Goal: Task Accomplishment & Management: Use online tool/utility

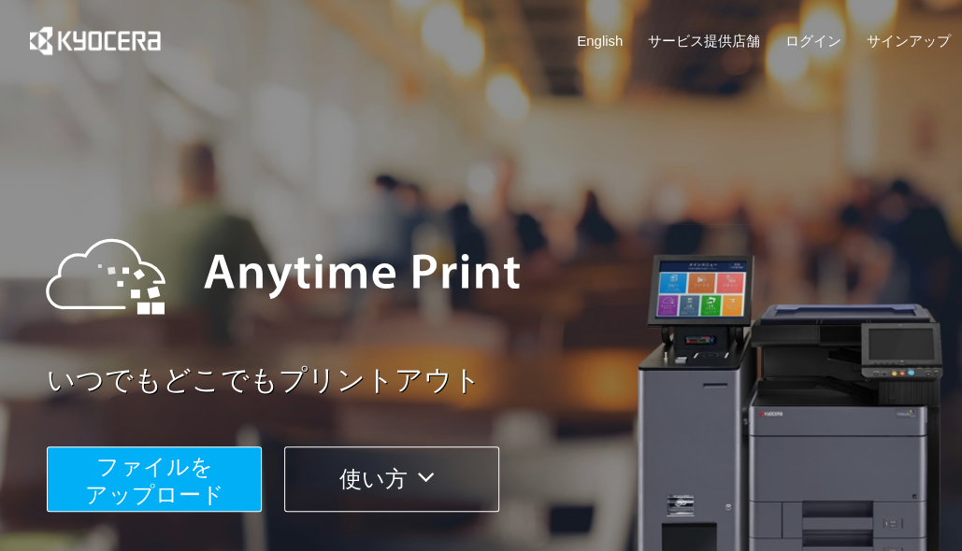
click at [209, 477] on span "ファイルを ​​アップロード" at bounding box center [154, 480] width 139 height 53
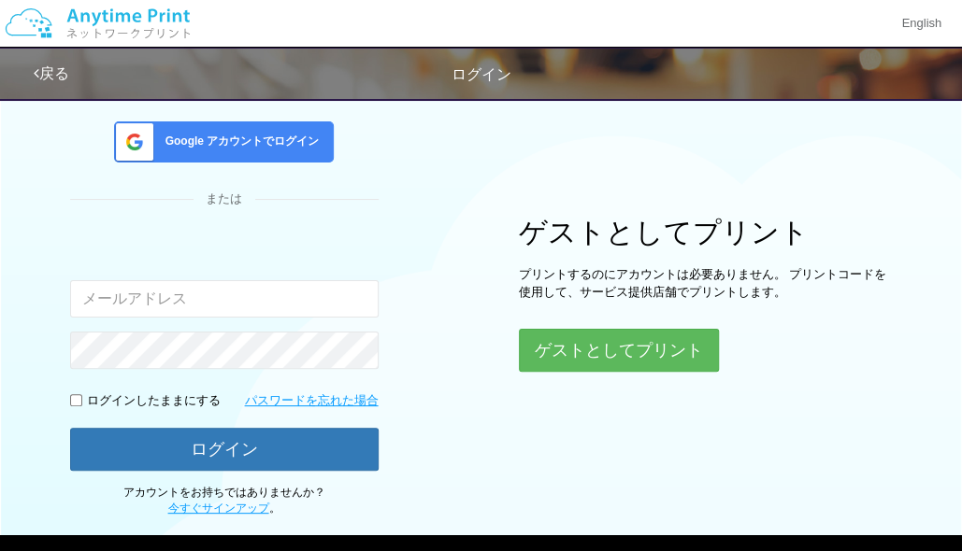
scroll to position [117, 0]
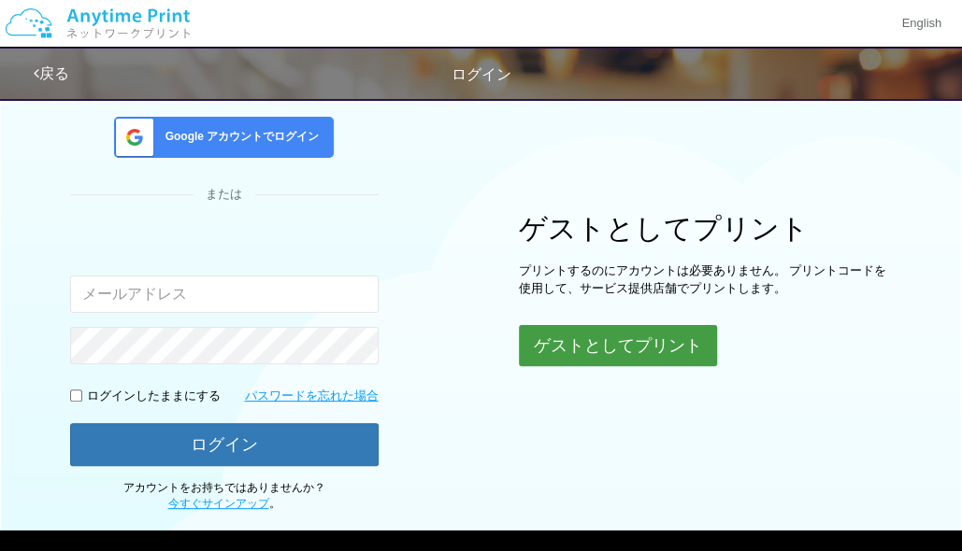
click at [667, 350] on button "ゲストとしてプリント" at bounding box center [618, 345] width 198 height 41
click at [647, 335] on button "ゲストとしてプリント" at bounding box center [618, 345] width 198 height 41
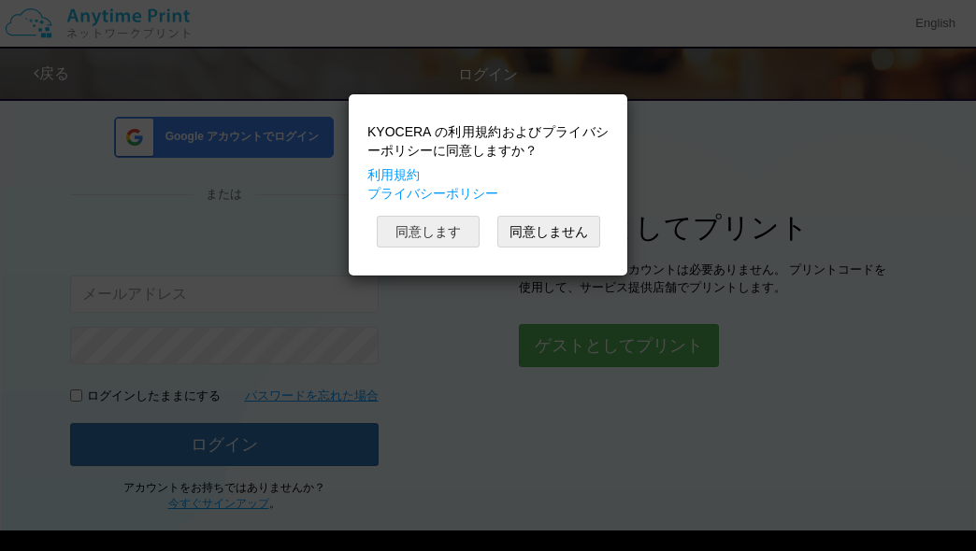
click at [431, 229] on button "同意します" at bounding box center [428, 232] width 103 height 32
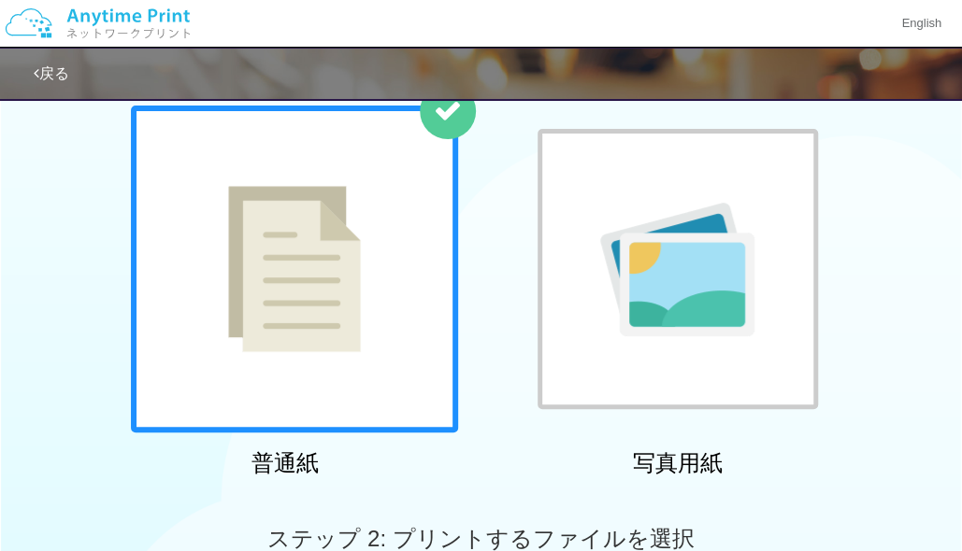
click at [278, 313] on img at bounding box center [294, 269] width 133 height 166
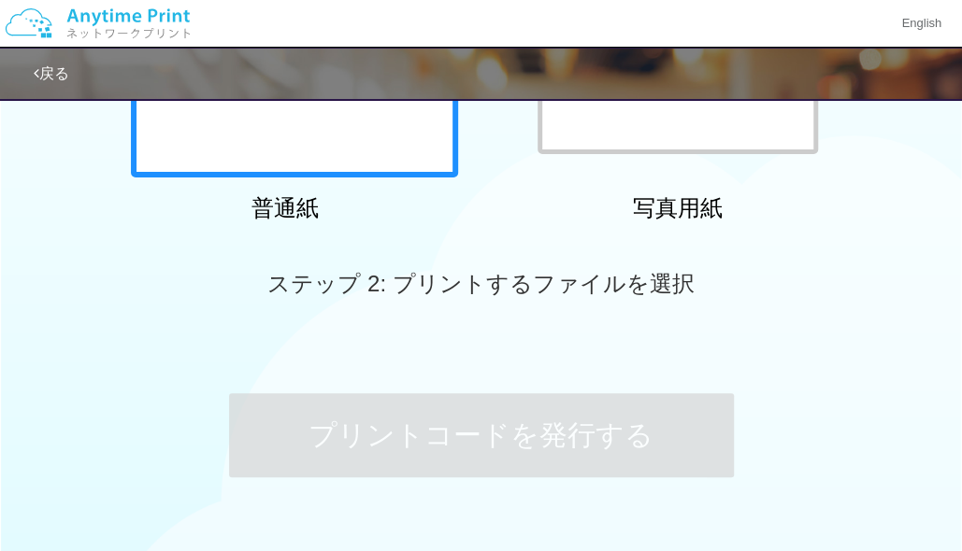
scroll to position [271, 0]
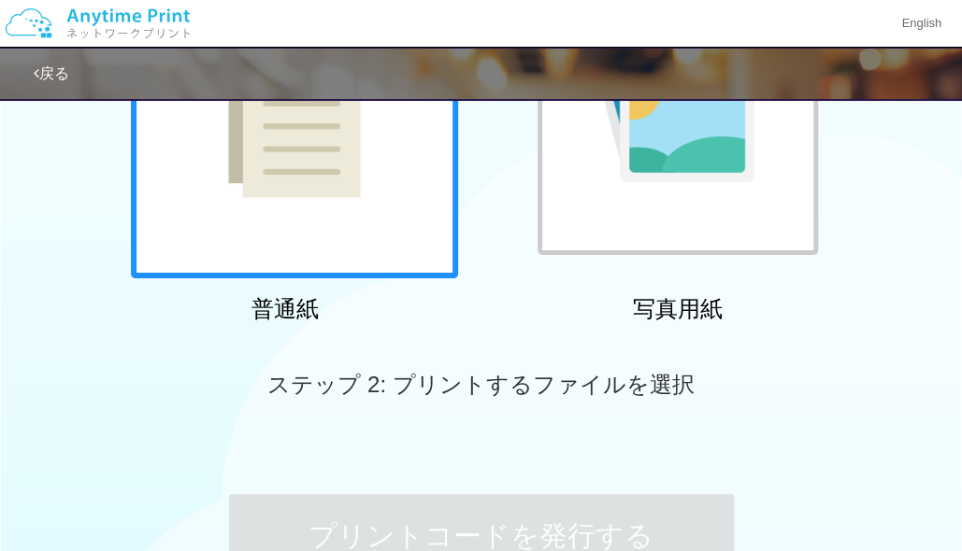
click at [429, 186] on div at bounding box center [294, 114] width 327 height 327
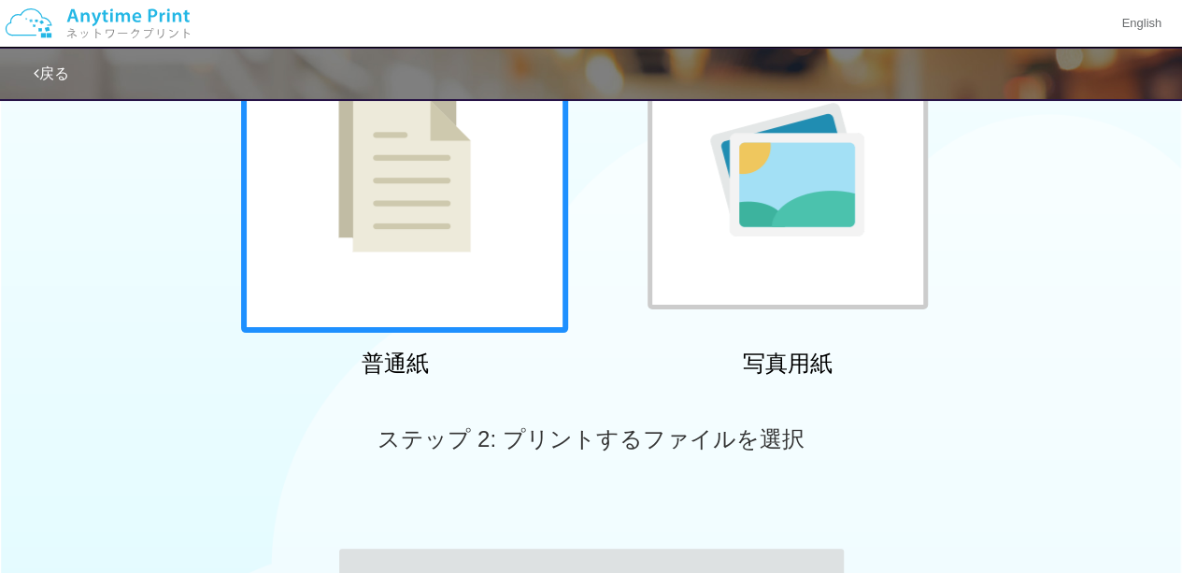
scroll to position [234, 0]
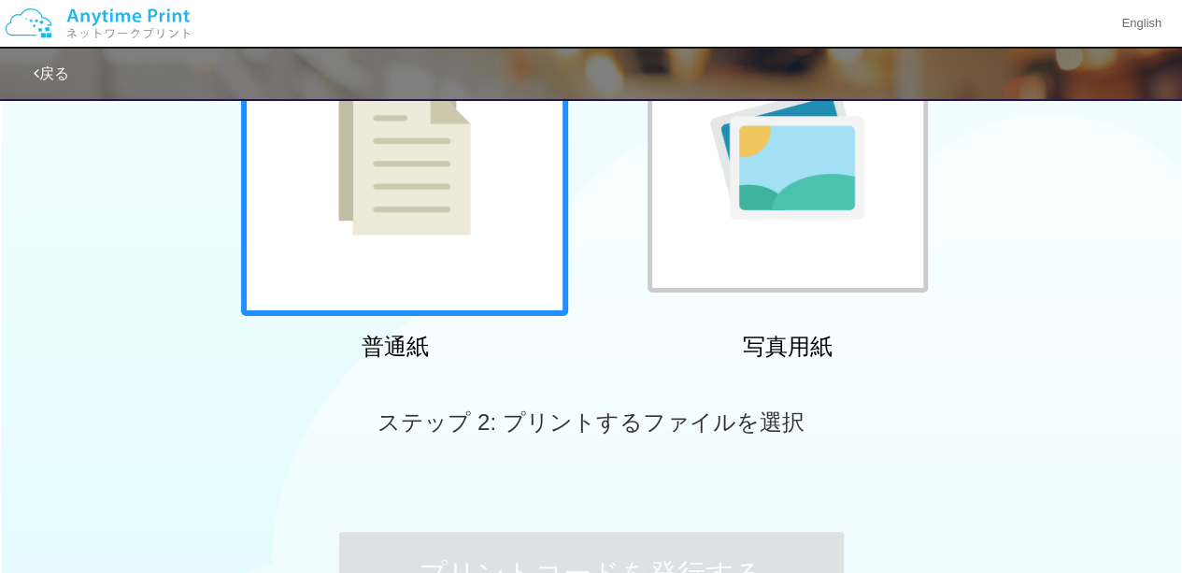
click at [653, 420] on span "ステップ 2: プリントするファイルを選択" at bounding box center [591, 421] width 426 height 25
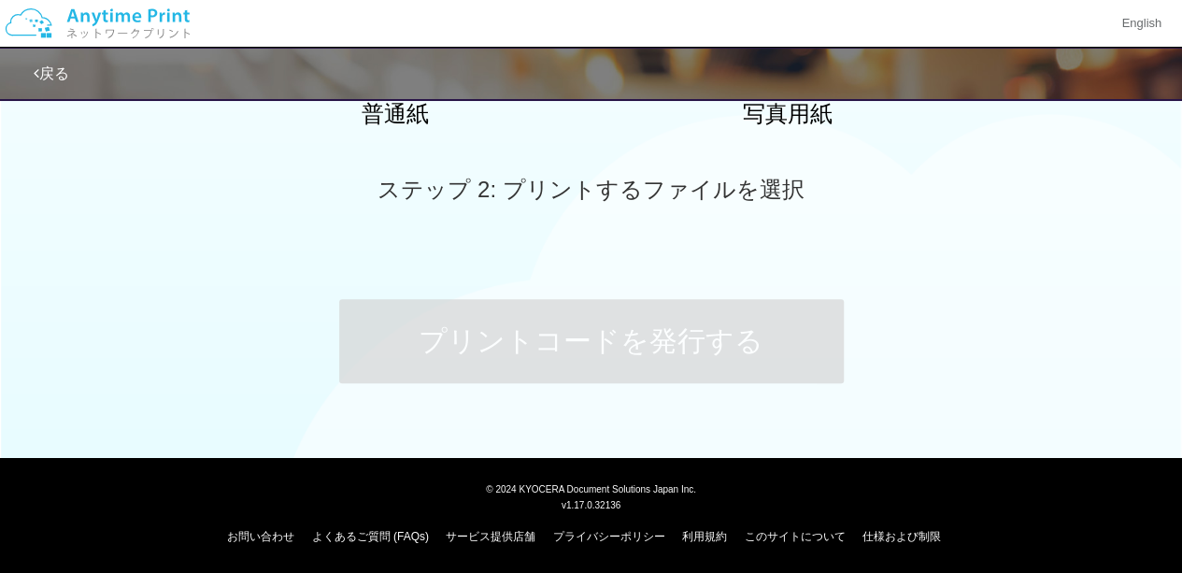
scroll to position [0, 0]
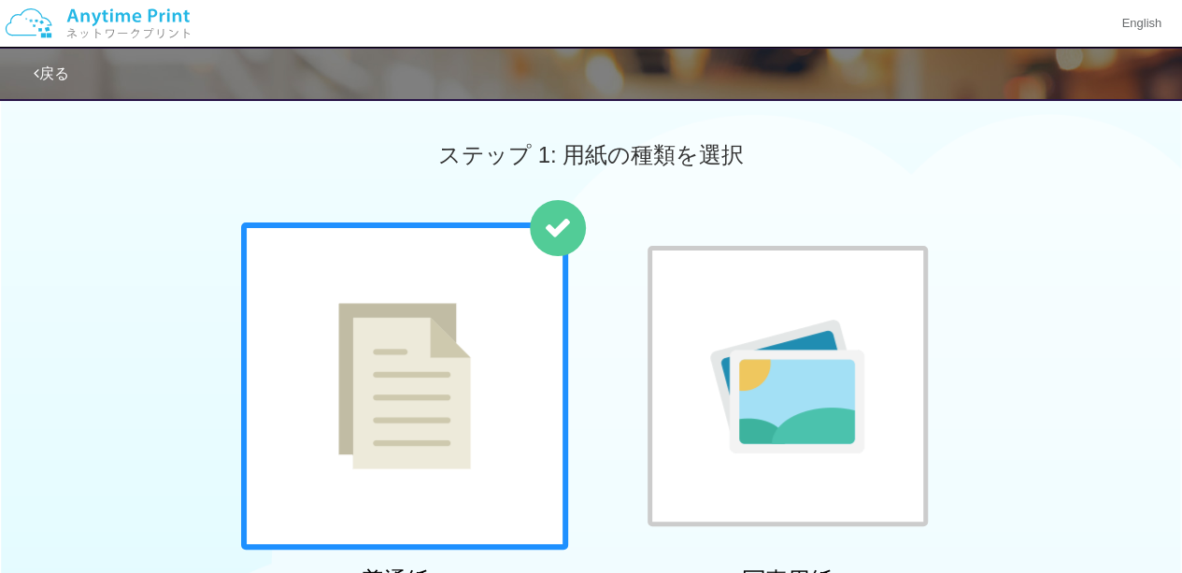
click at [554, 231] on icon at bounding box center [558, 228] width 28 height 28
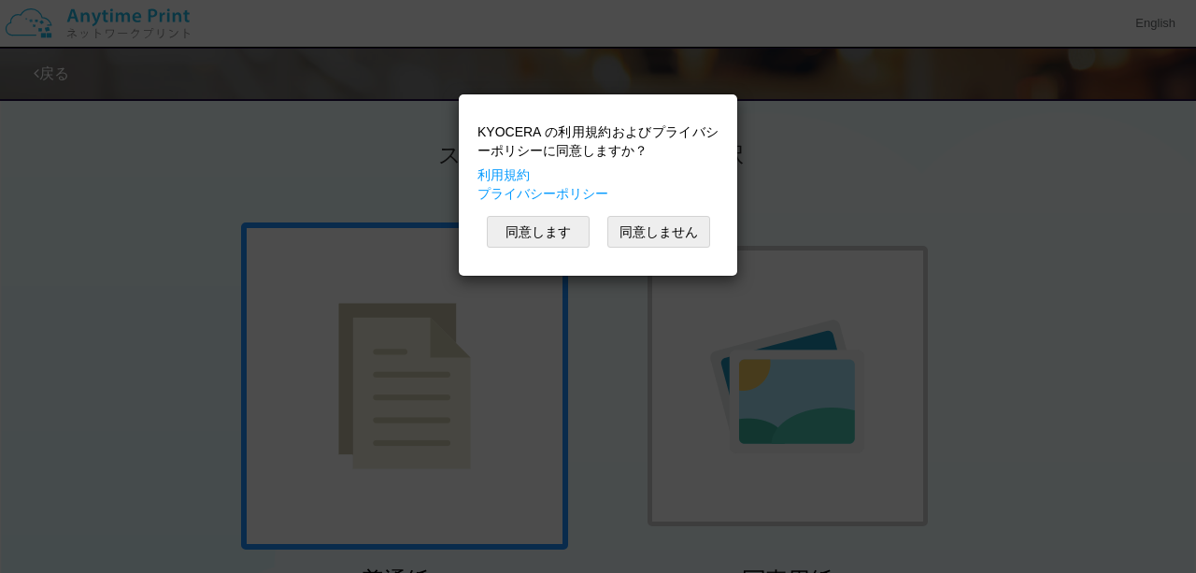
click at [391, 435] on div "KYOCERA の利用規約およびプライバシーポリシーに同意しますか？ 利用規約 プライバシーポリシー 同意します 同意しません" at bounding box center [598, 286] width 1196 height 573
click at [562, 235] on button "同意します" at bounding box center [538, 232] width 103 height 32
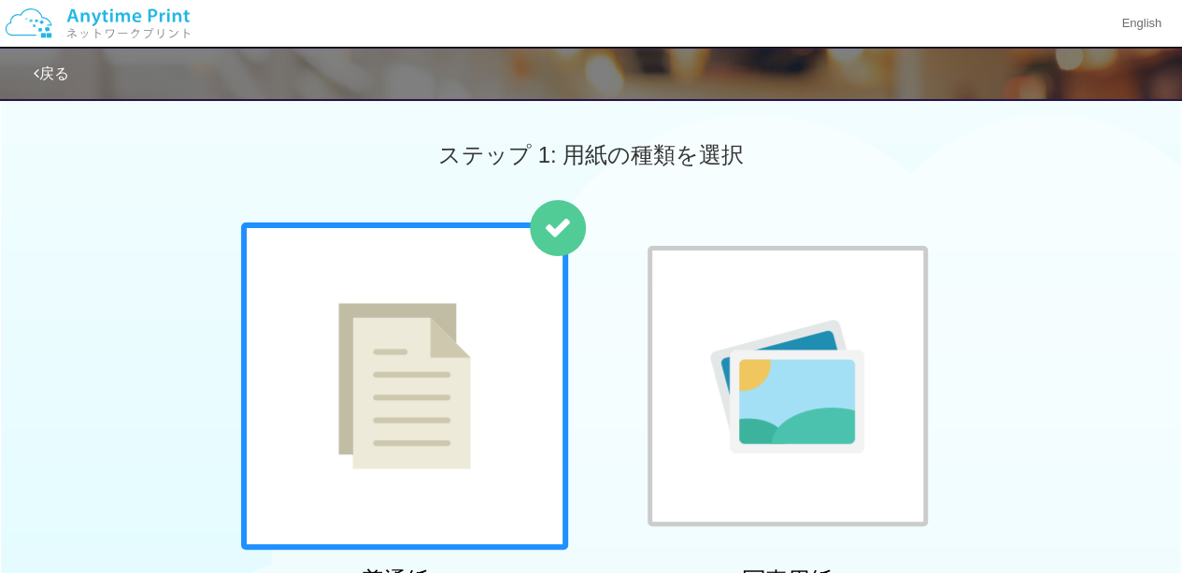
click at [562, 235] on icon at bounding box center [558, 228] width 28 height 28
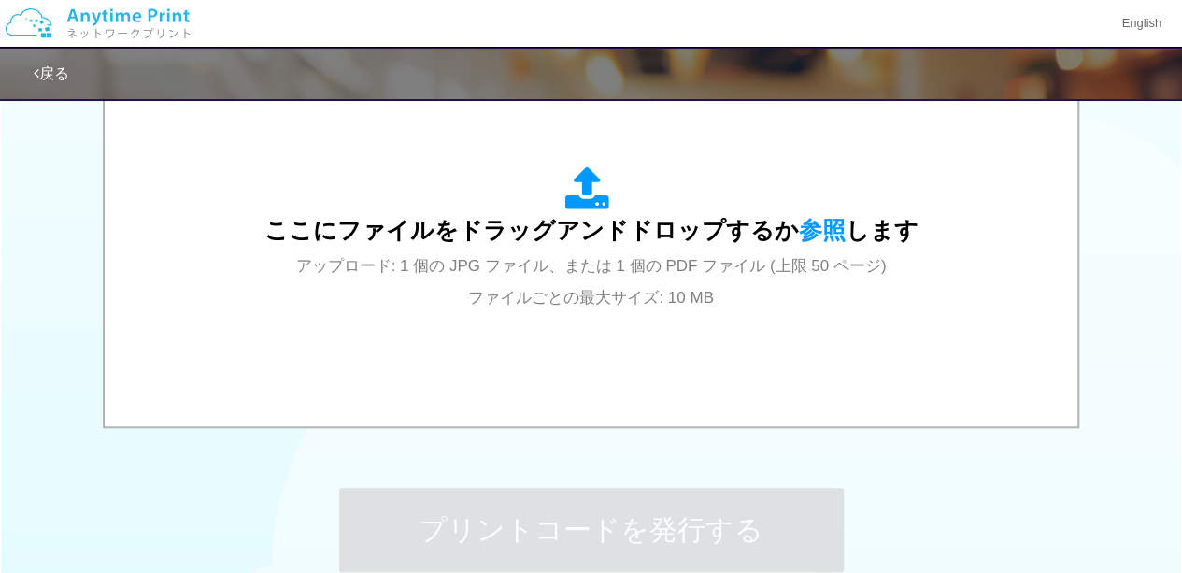
scroll to position [593, 0]
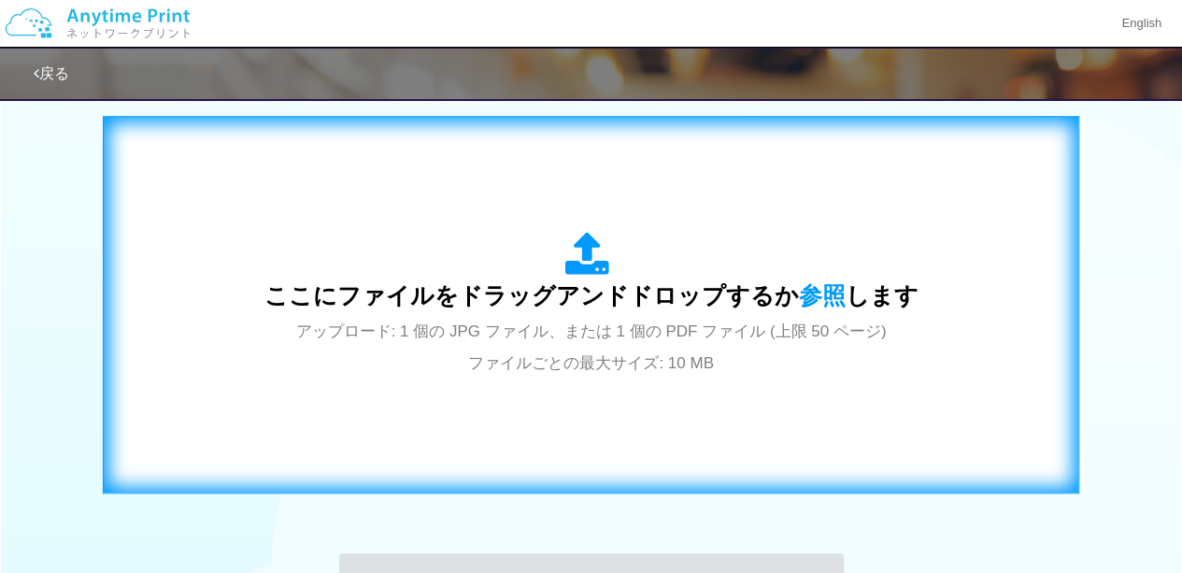
click at [736, 356] on div "ここにファイルをドラッグアンドドロップするか 参照 します アップロード: 1 個の JPG ファイル、または 1 個の PDF ファイル (上限 50 ペー…" at bounding box center [591, 305] width 654 height 146
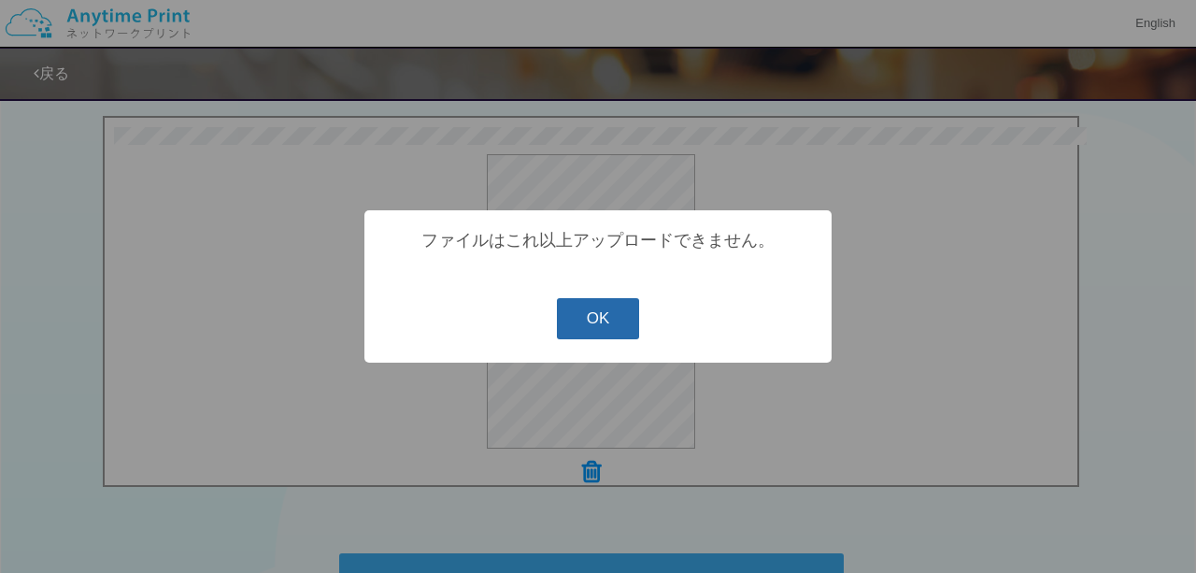
click at [601, 318] on button "OK" at bounding box center [598, 318] width 83 height 41
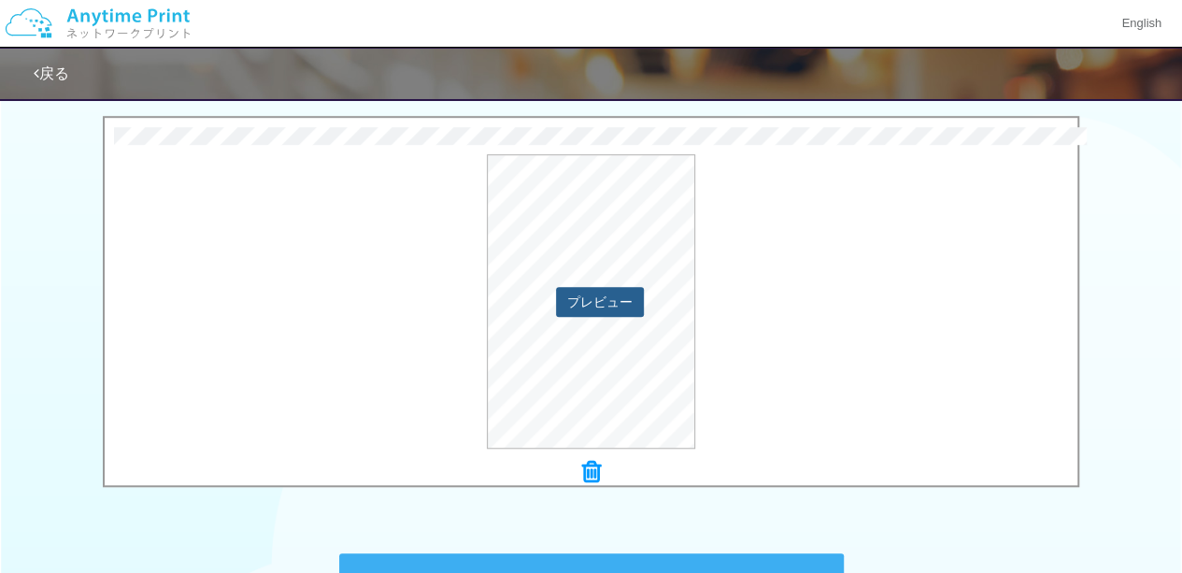
click at [591, 296] on button "プレビュー" at bounding box center [600, 302] width 88 height 30
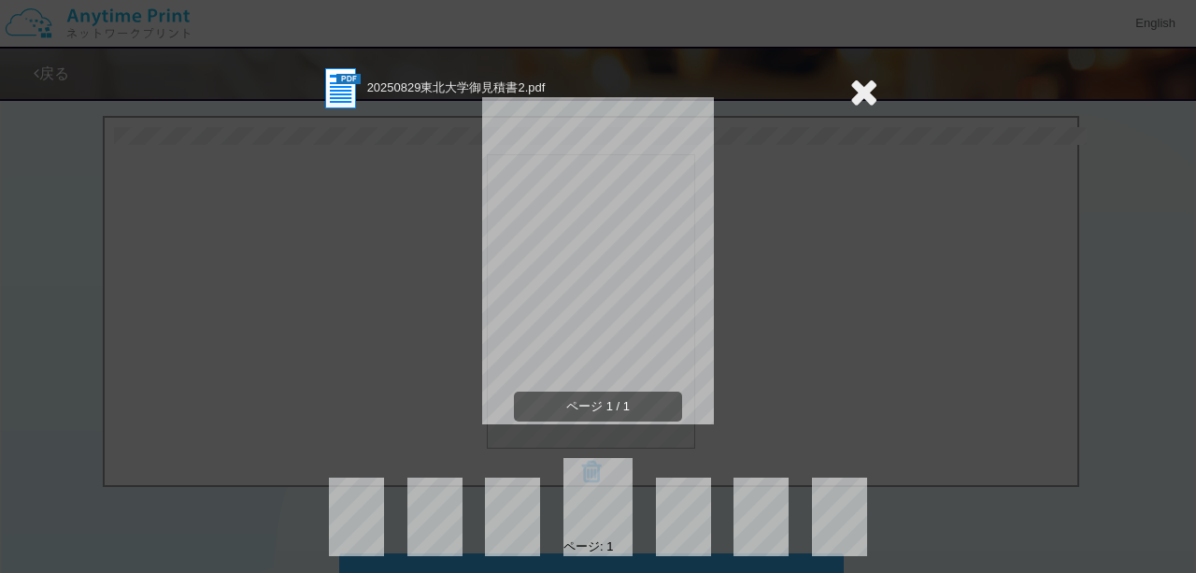
click at [859, 92] on icon at bounding box center [863, 91] width 29 height 37
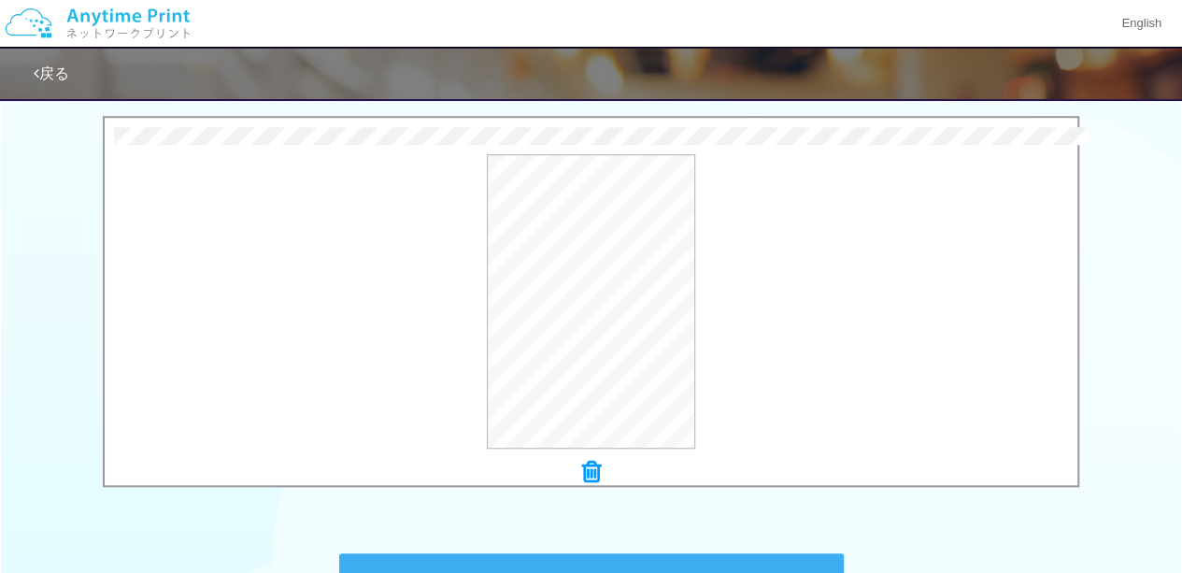
scroll to position [848, 0]
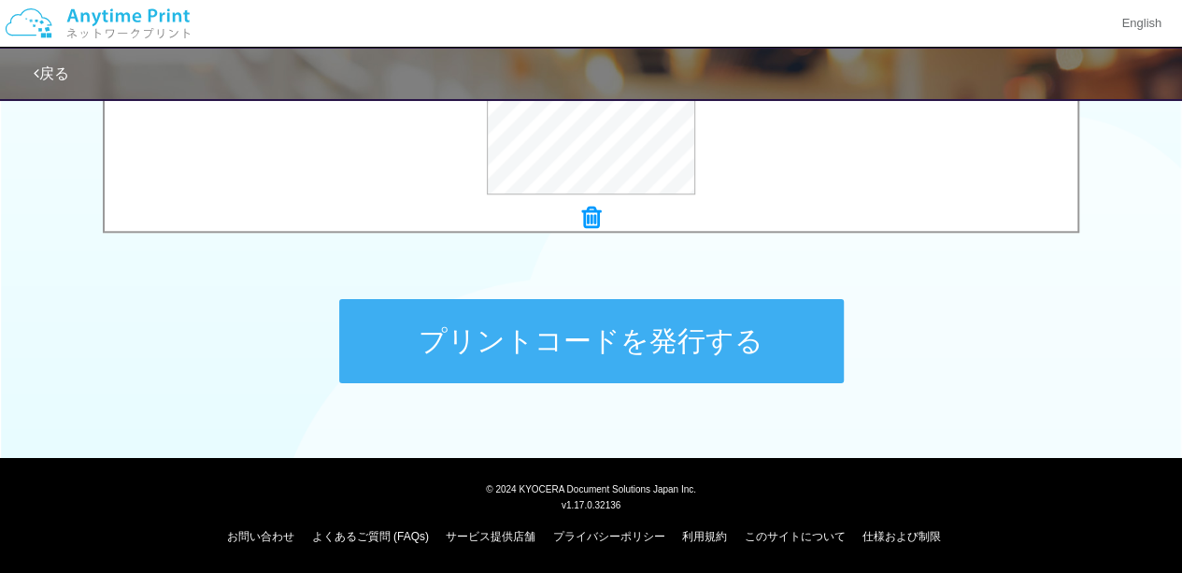
click at [706, 320] on button "プリントコードを発行する" at bounding box center [591, 341] width 505 height 84
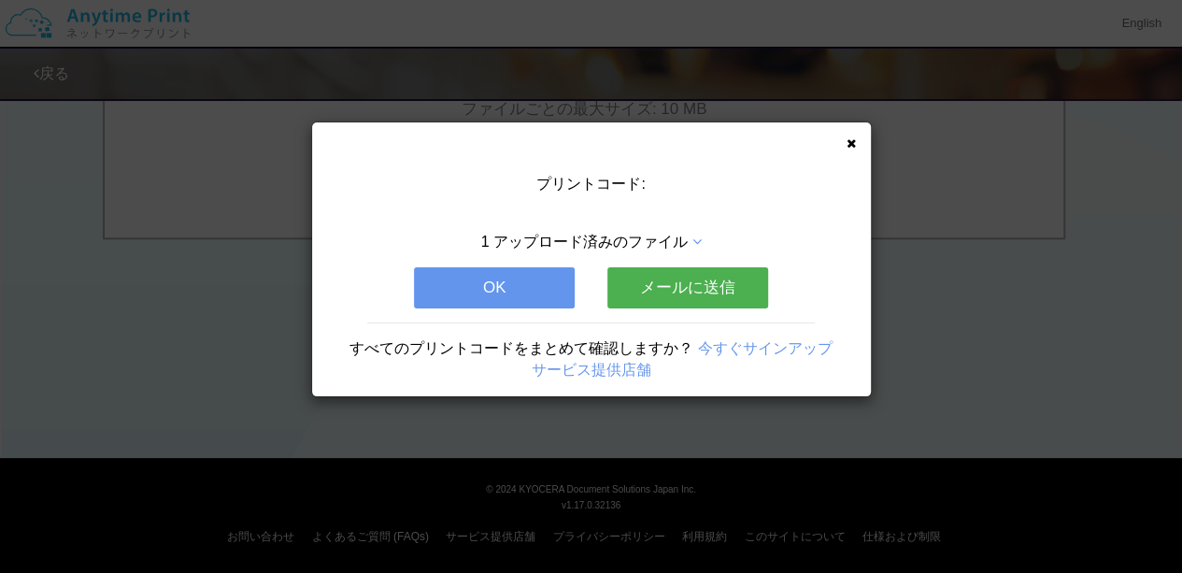
scroll to position [0, 0]
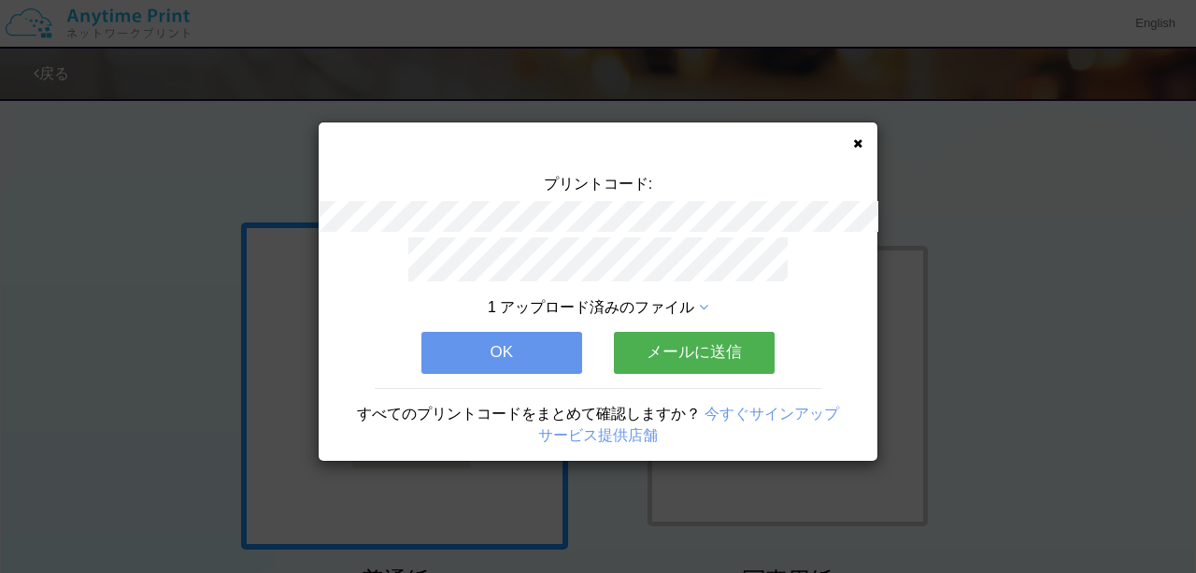
click at [532, 332] on button "OK" at bounding box center [501, 352] width 161 height 41
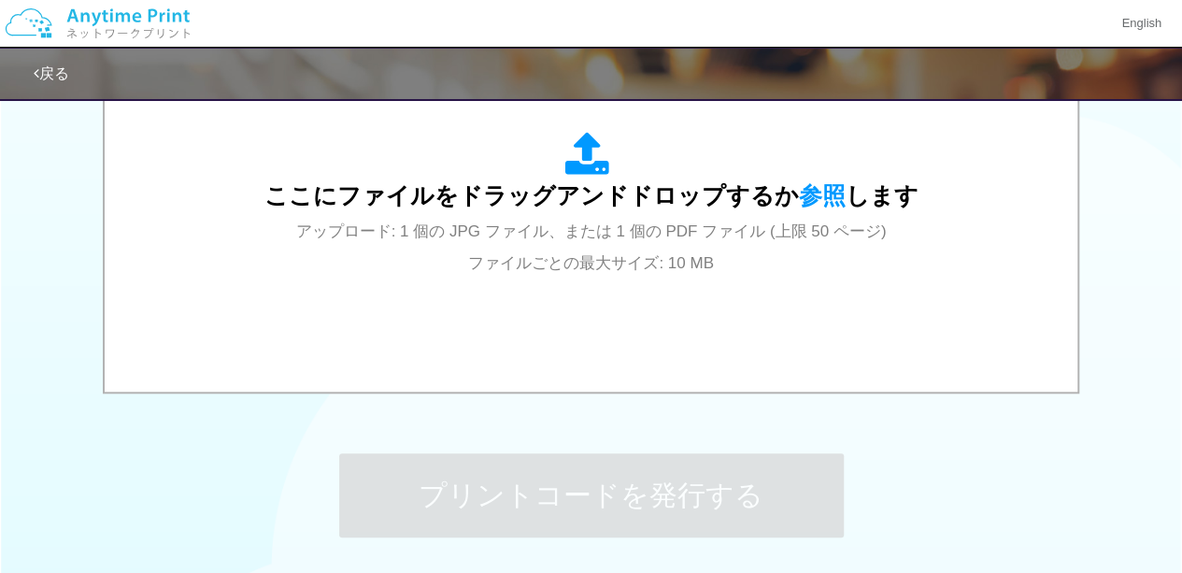
scroll to position [695, 0]
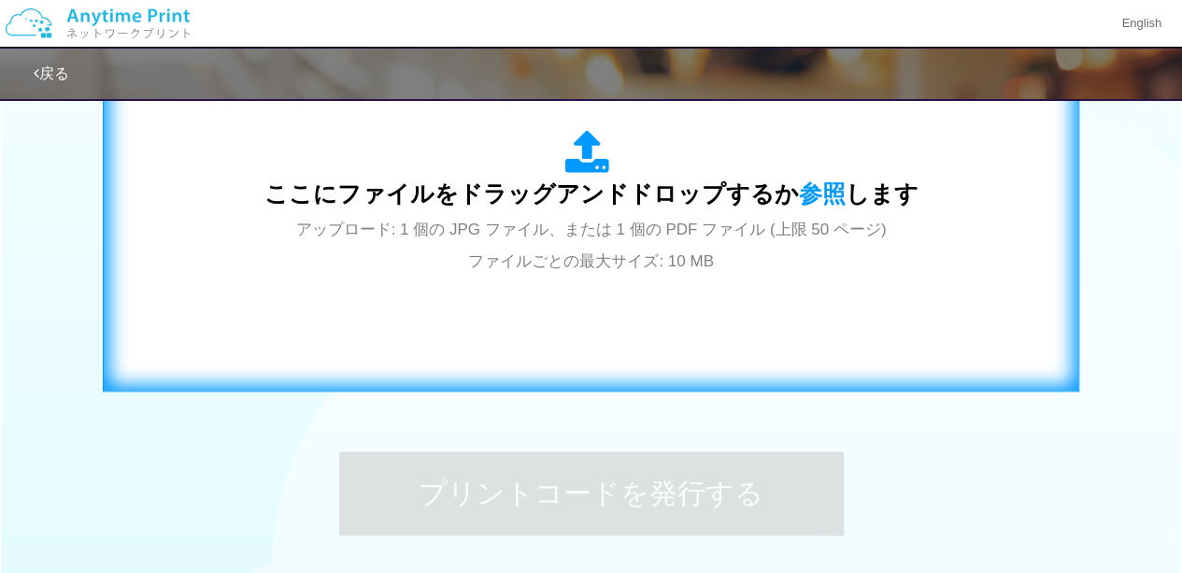
click at [820, 284] on div "ここにファイルをドラッグアンドドロップするか 参照 します アップロード: 1 個の JPG ファイル、または 1 個の PDF ファイル (上限 50 ペー…" at bounding box center [590, 203] width 937 height 338
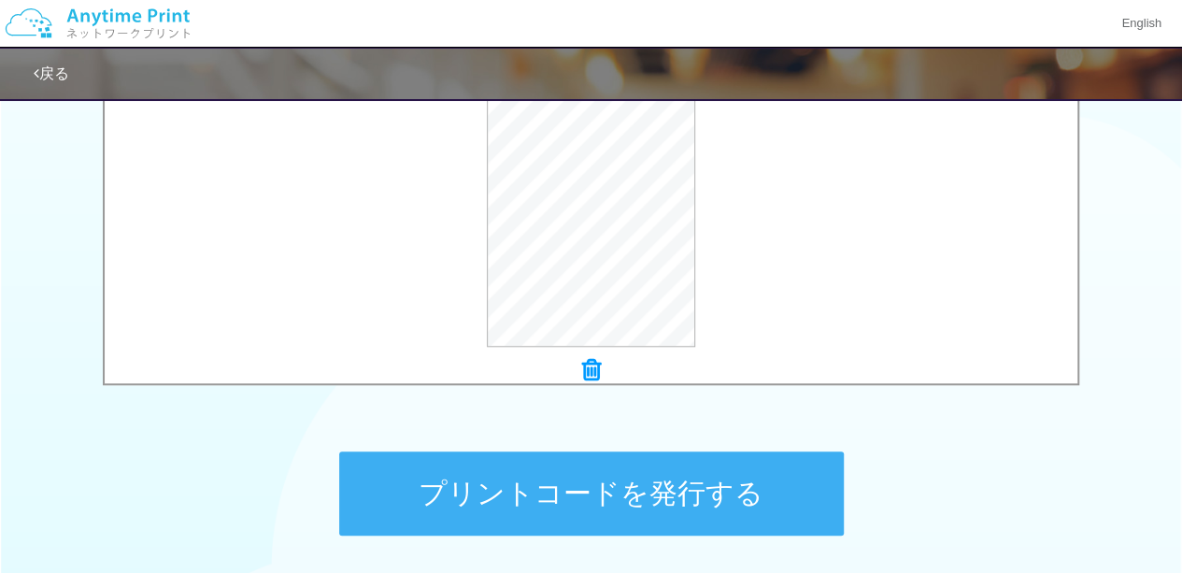
click at [617, 467] on button "プリントコードを発行する" at bounding box center [591, 493] width 505 height 84
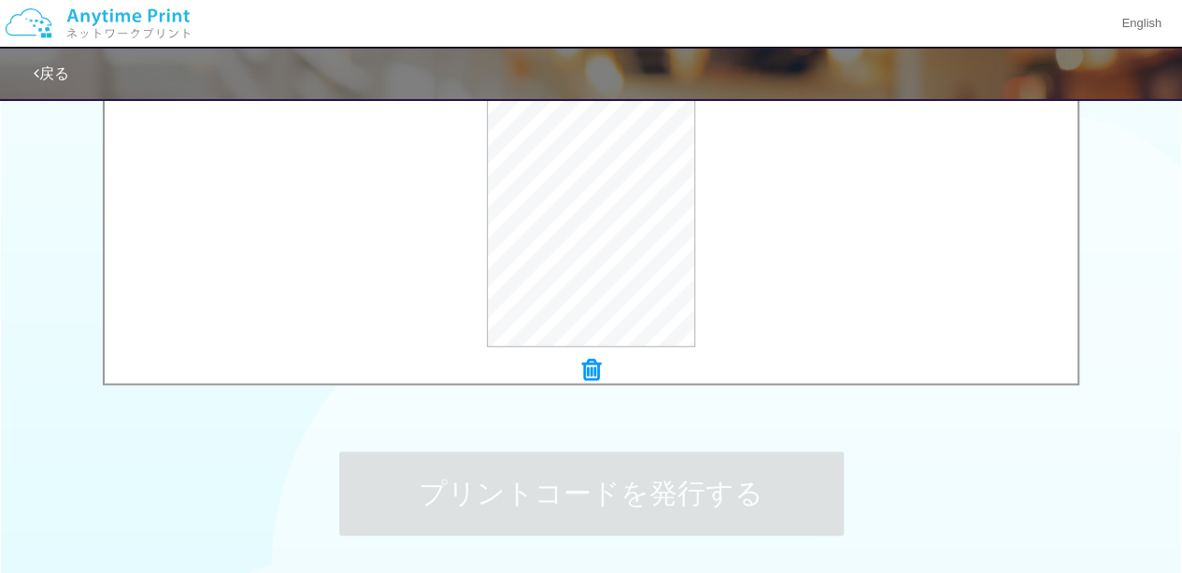
scroll to position [0, 0]
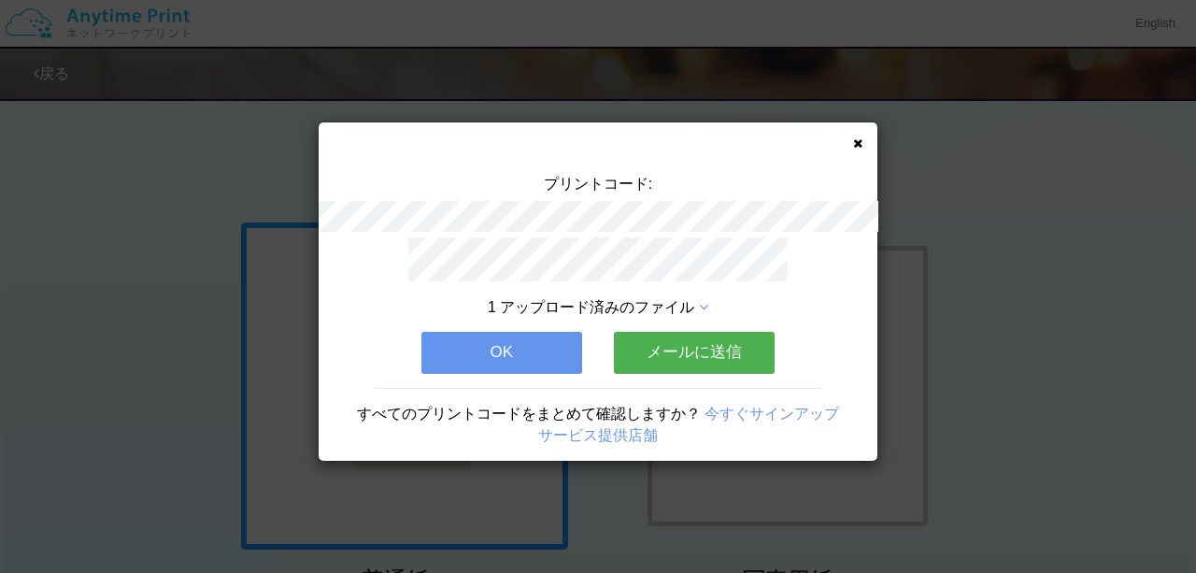
click at [706, 302] on icon at bounding box center [703, 307] width 9 height 15
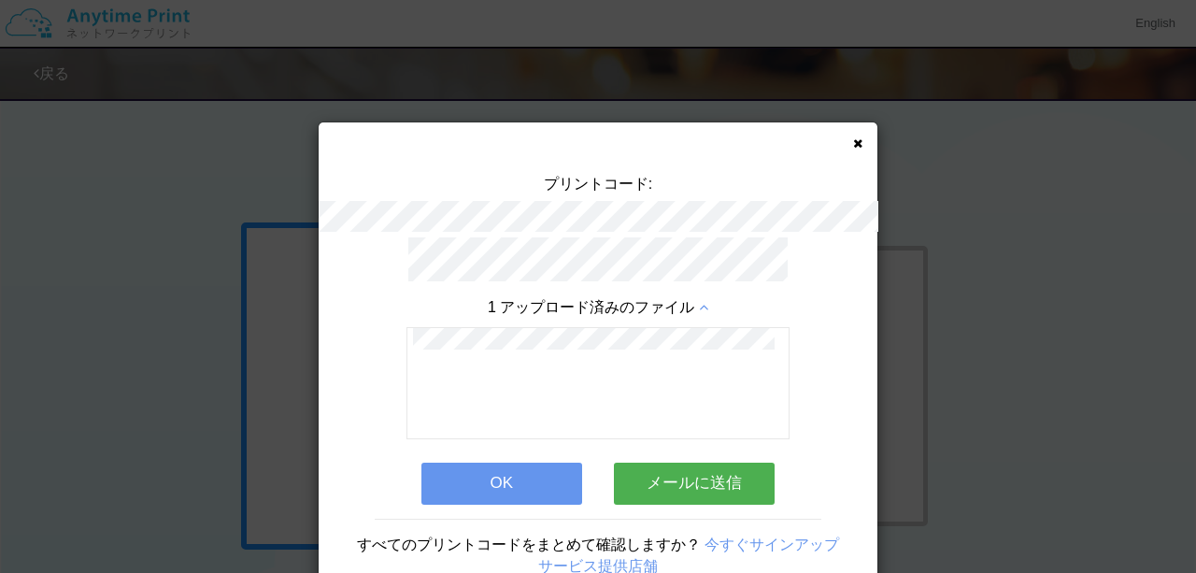
click at [508, 464] on button "OK" at bounding box center [501, 483] width 161 height 41
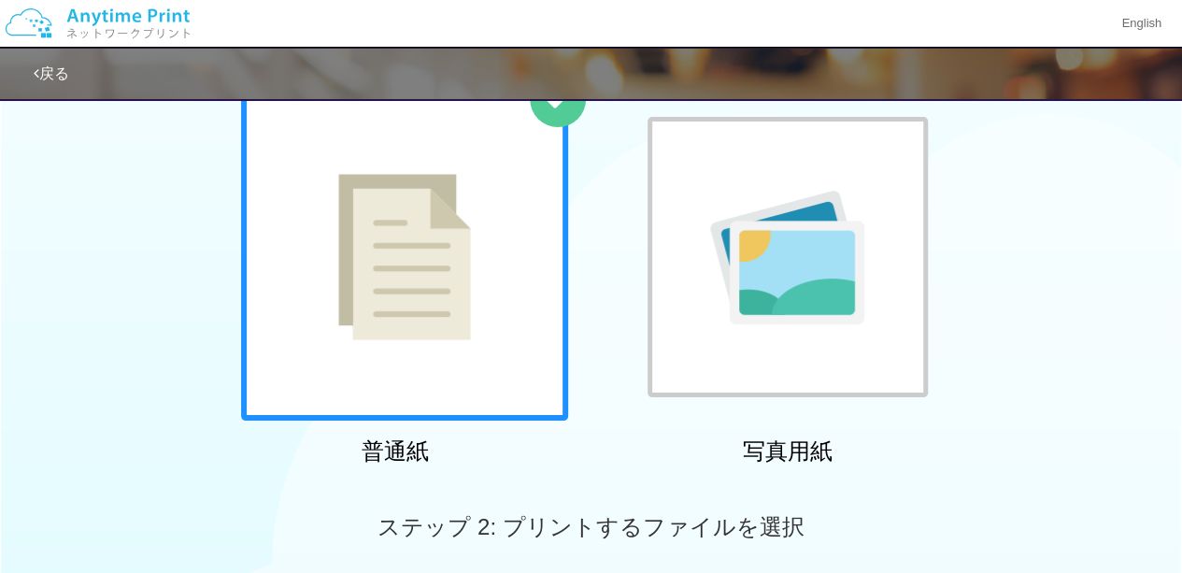
scroll to position [207, 0]
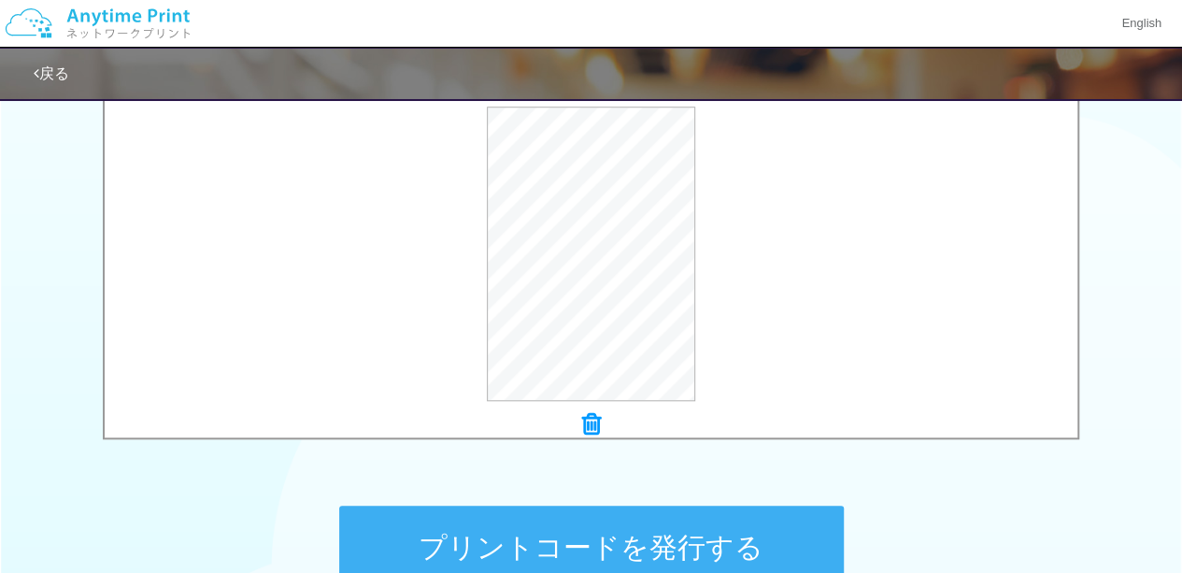
scroll to position [674, 0]
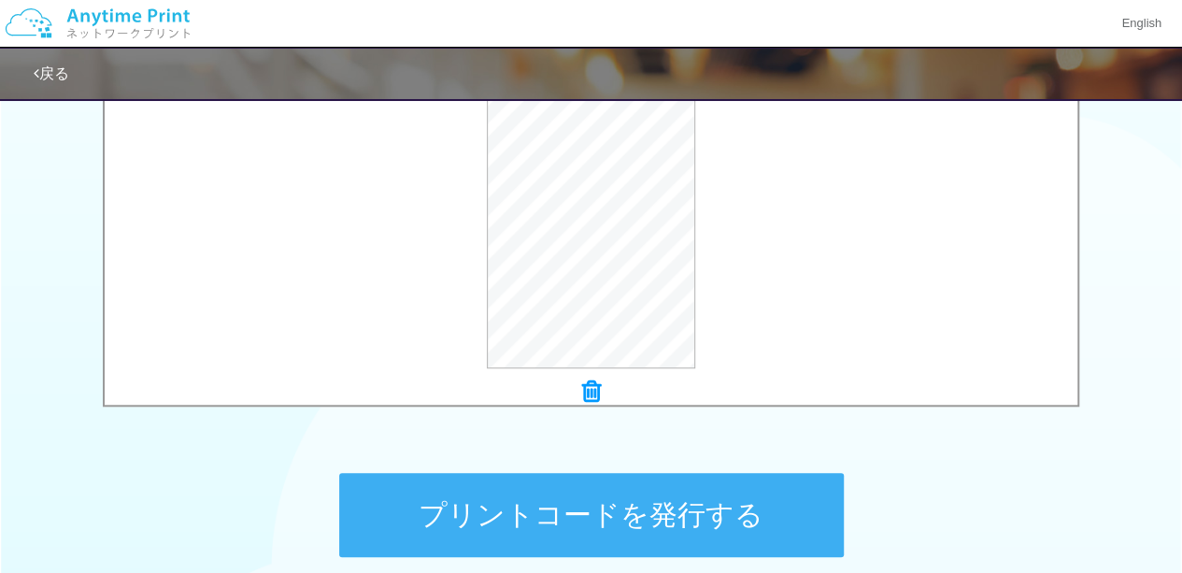
click at [667, 512] on button "プリントコードを発行する" at bounding box center [591, 515] width 505 height 84
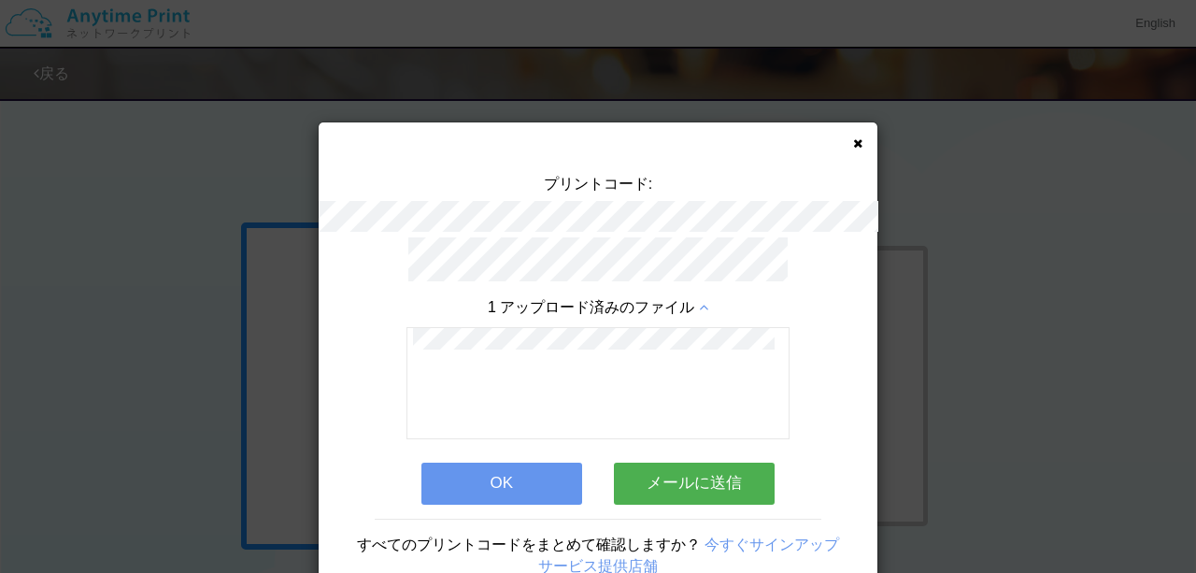
drag, startPoint x: 529, startPoint y: 469, endPoint x: 518, endPoint y: 477, distance: 13.5
click at [518, 477] on button "OK" at bounding box center [501, 483] width 161 height 41
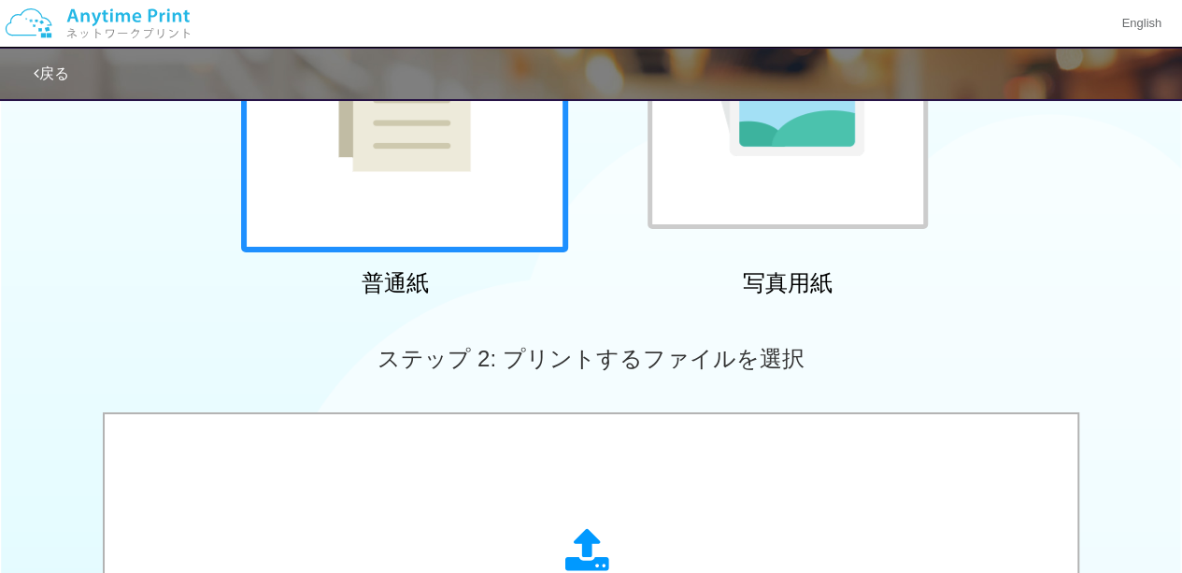
scroll to position [307, 0]
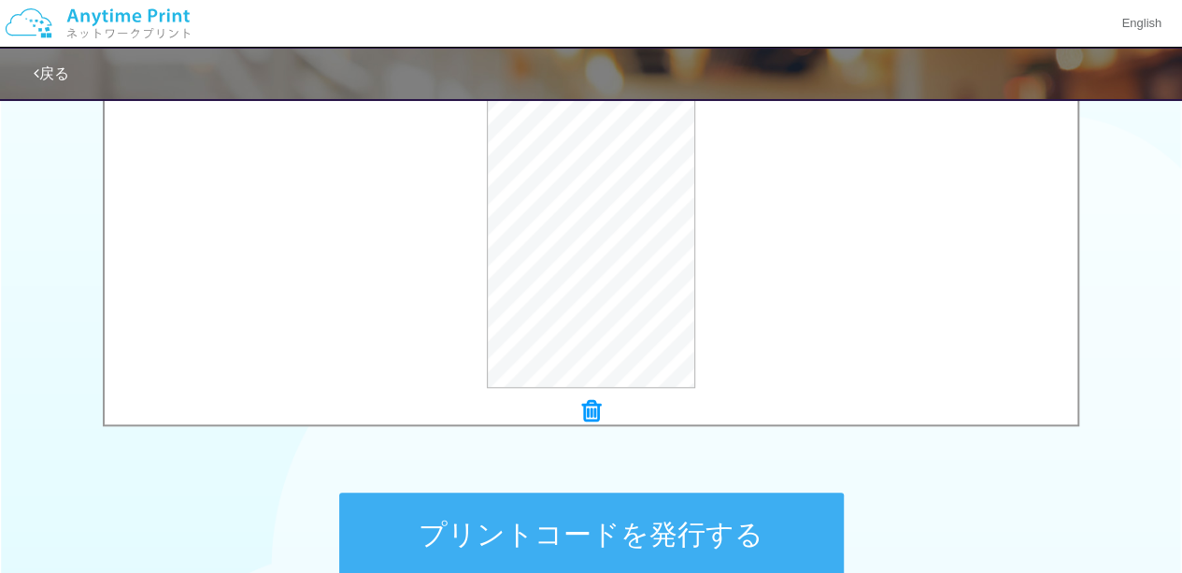
scroll to position [674, 0]
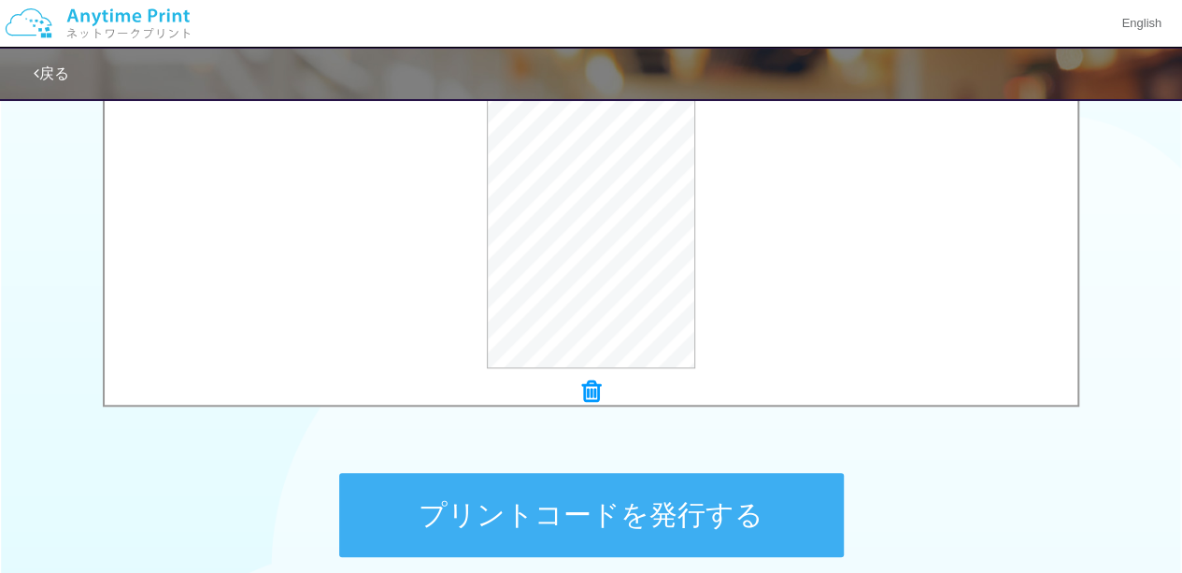
click at [660, 513] on button "プリントコードを発行する" at bounding box center [591, 515] width 505 height 84
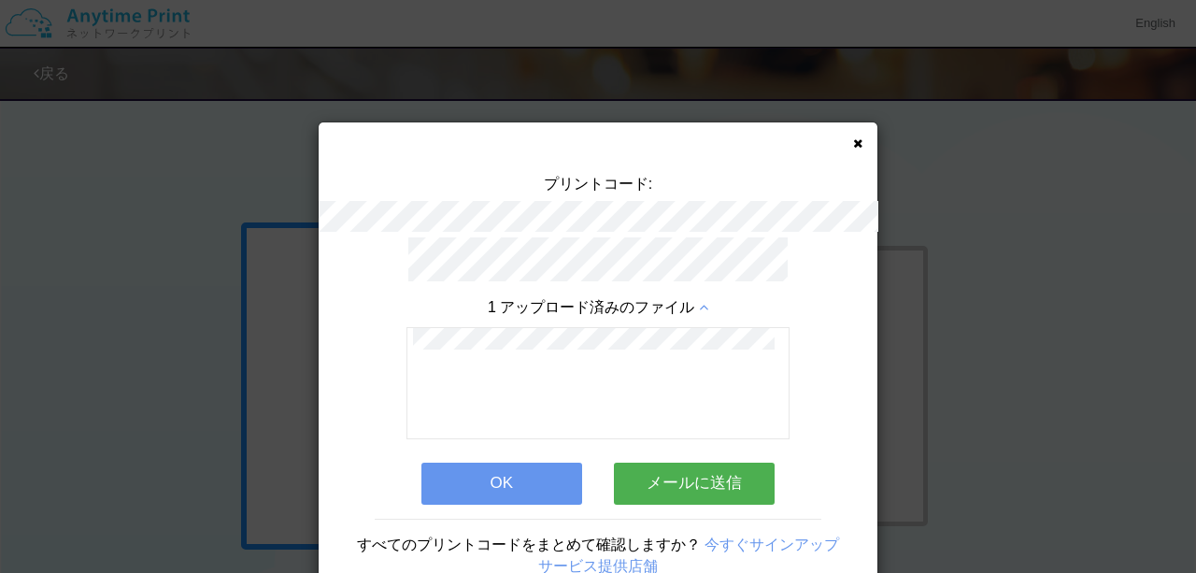
click at [521, 483] on button "OK" at bounding box center [501, 483] width 161 height 41
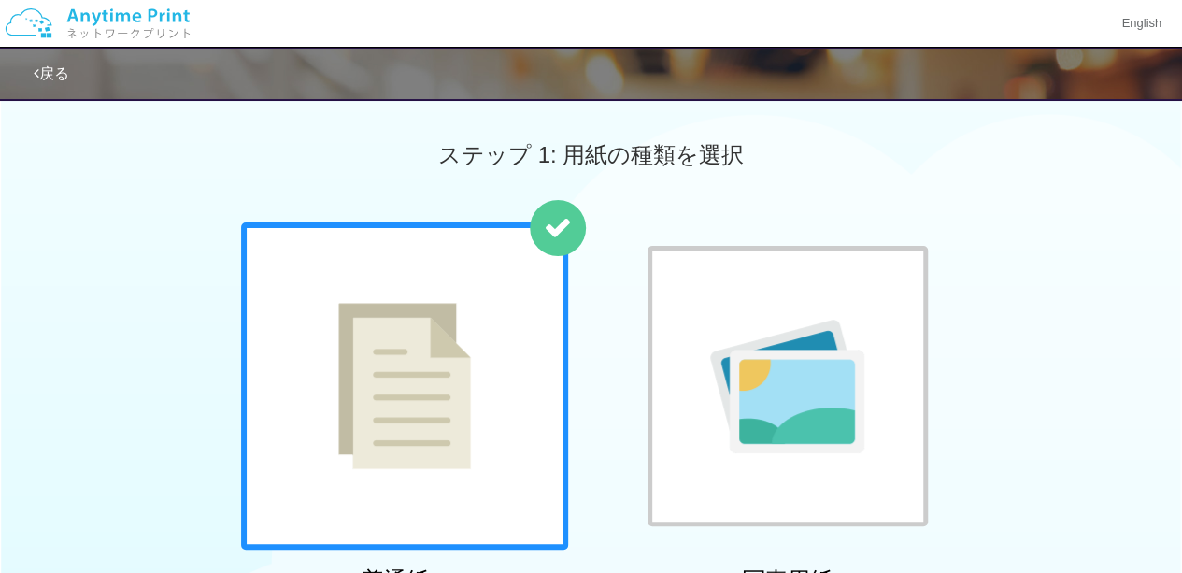
click at [66, 65] on link "戻る" at bounding box center [52, 73] width 36 height 16
